Goal: Check status

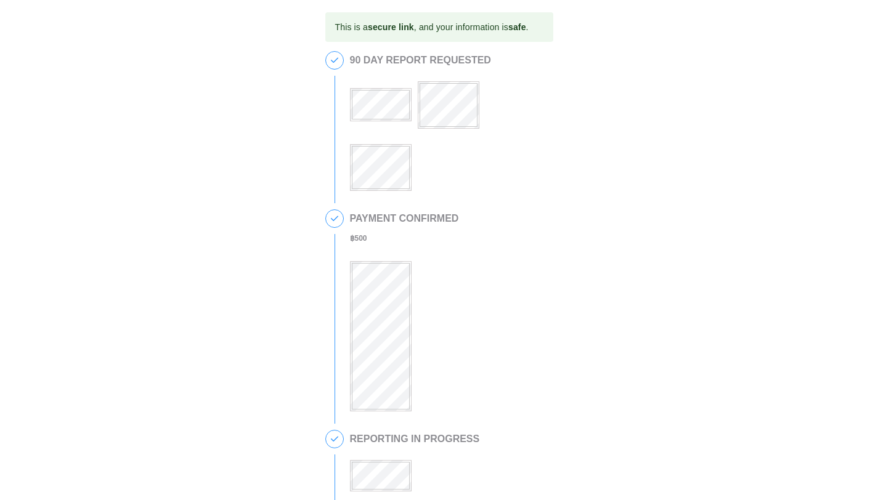
scroll to position [317, 0]
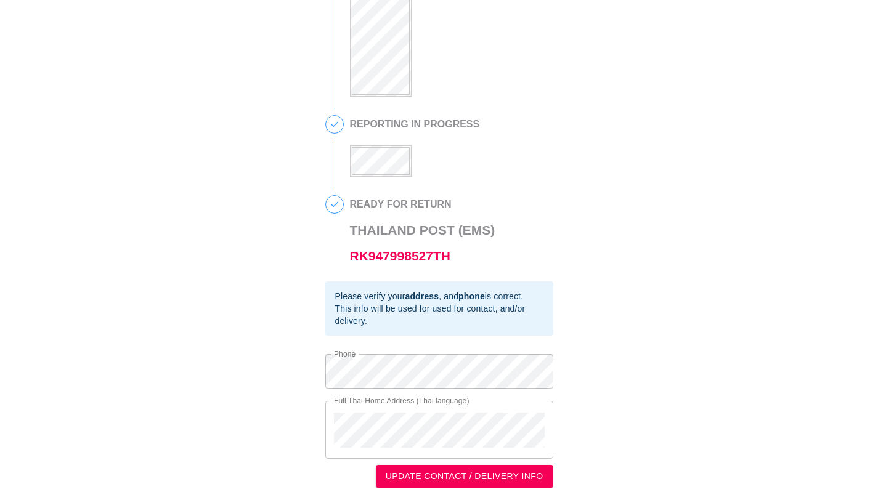
click at [349, 163] on div "3 REPORTING IN PROGRESS" at bounding box center [439, 152] width 228 height 74
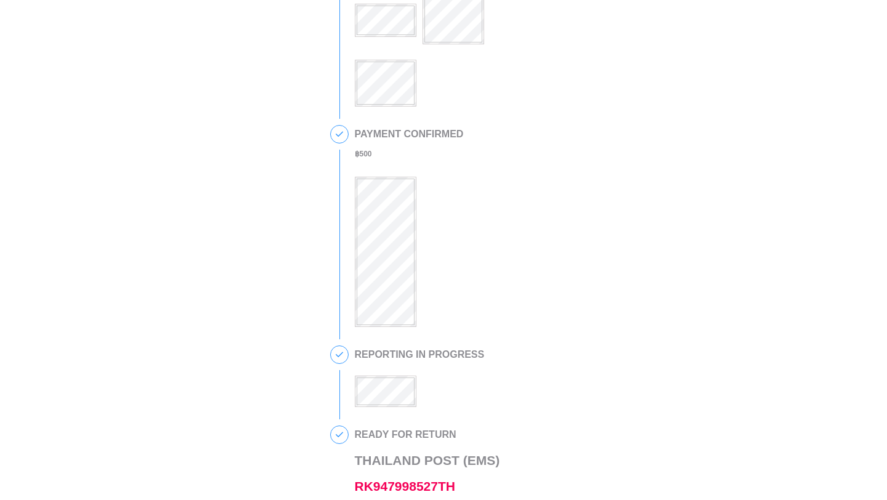
scroll to position [88, 0]
